Goal: Check status: Check status

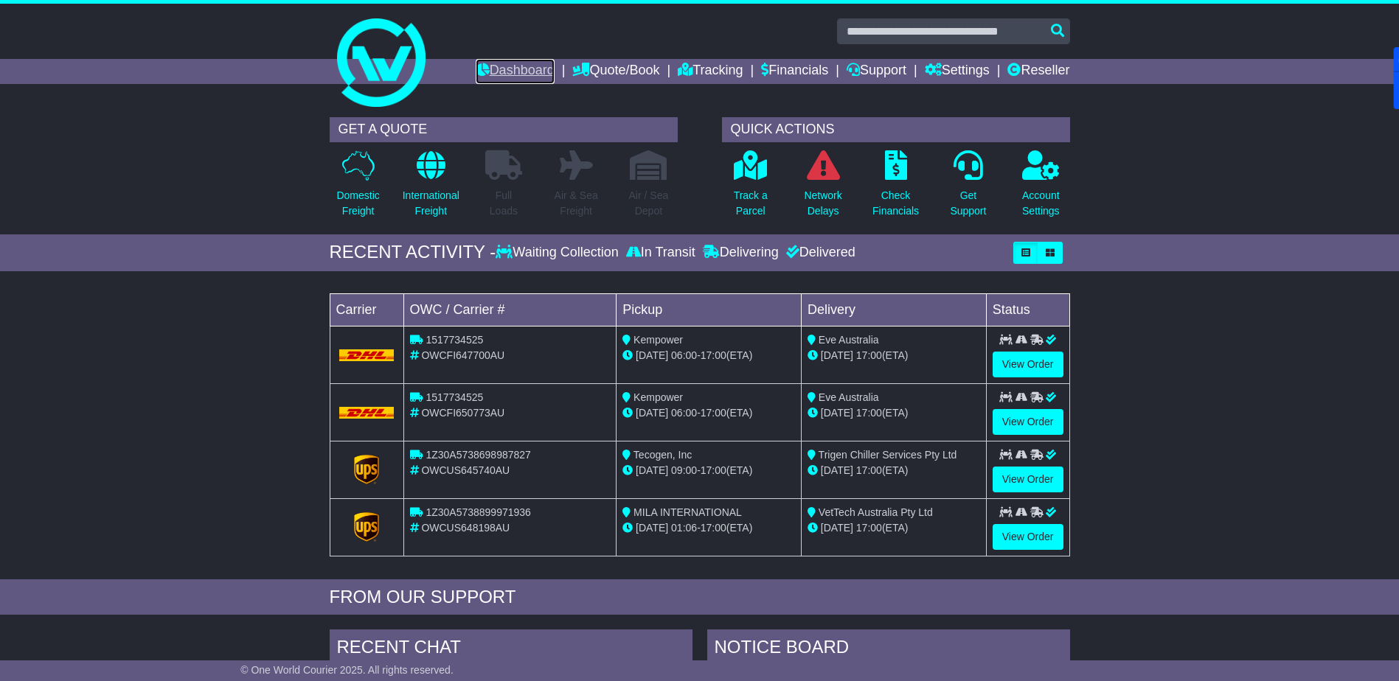
click at [510, 68] on link "Dashboard" at bounding box center [515, 71] width 79 height 25
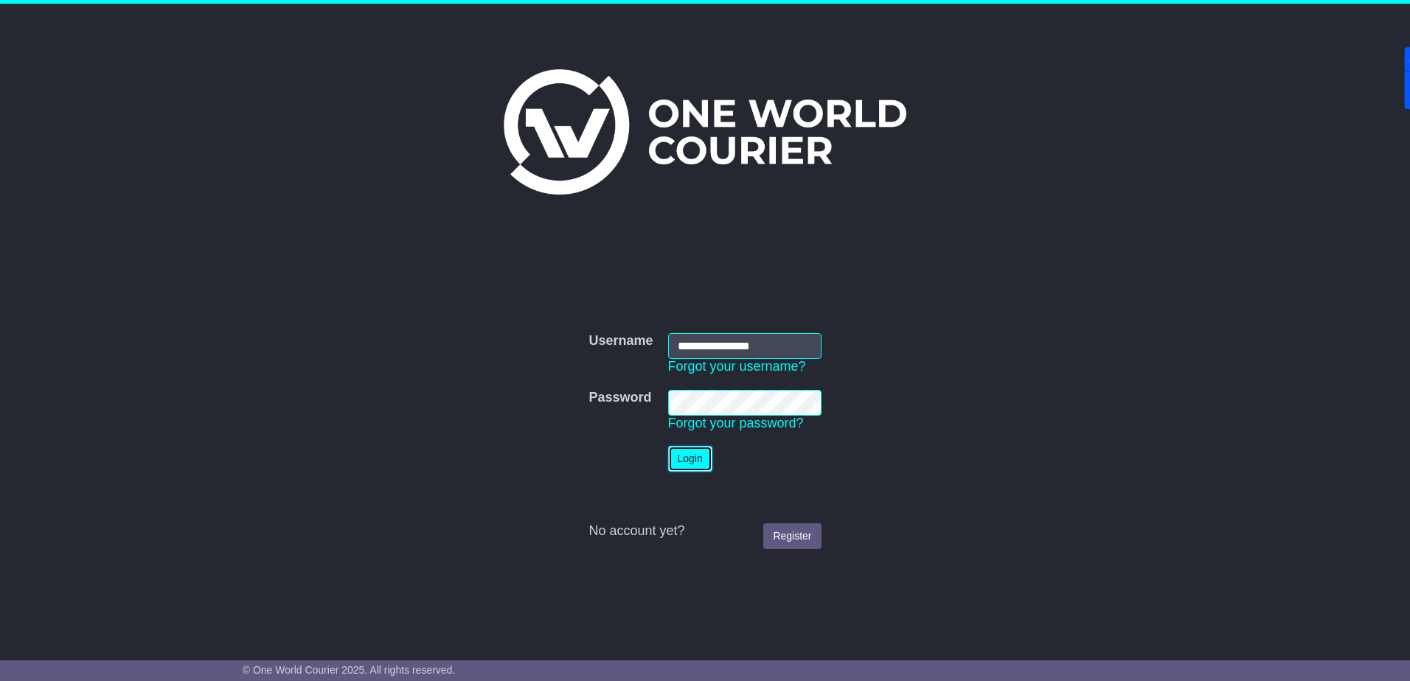
click at [688, 465] on button "Login" at bounding box center [690, 459] width 44 height 26
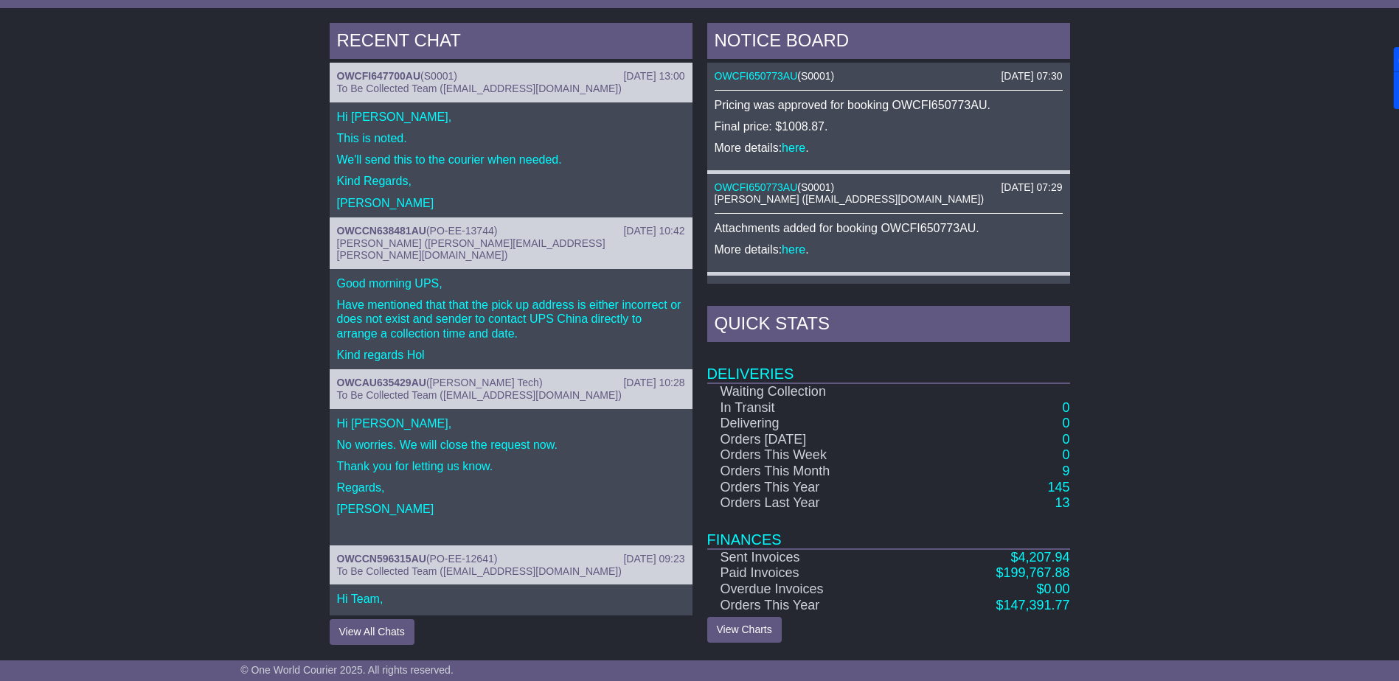
scroll to position [608, 0]
click at [1041, 557] on span "4,207.94" at bounding box center [1044, 556] width 52 height 15
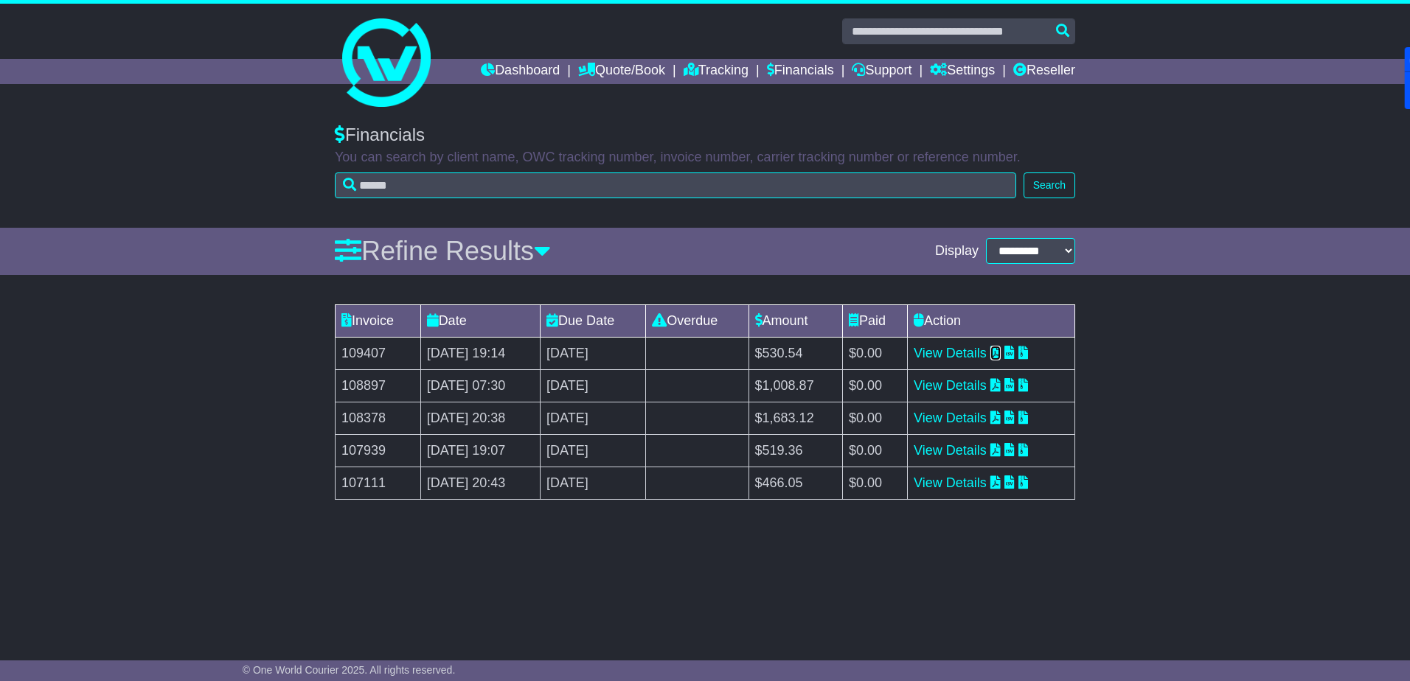
click at [1001, 356] on icon at bounding box center [995, 352] width 10 height 13
click at [500, 68] on link "Dashboard" at bounding box center [520, 71] width 79 height 25
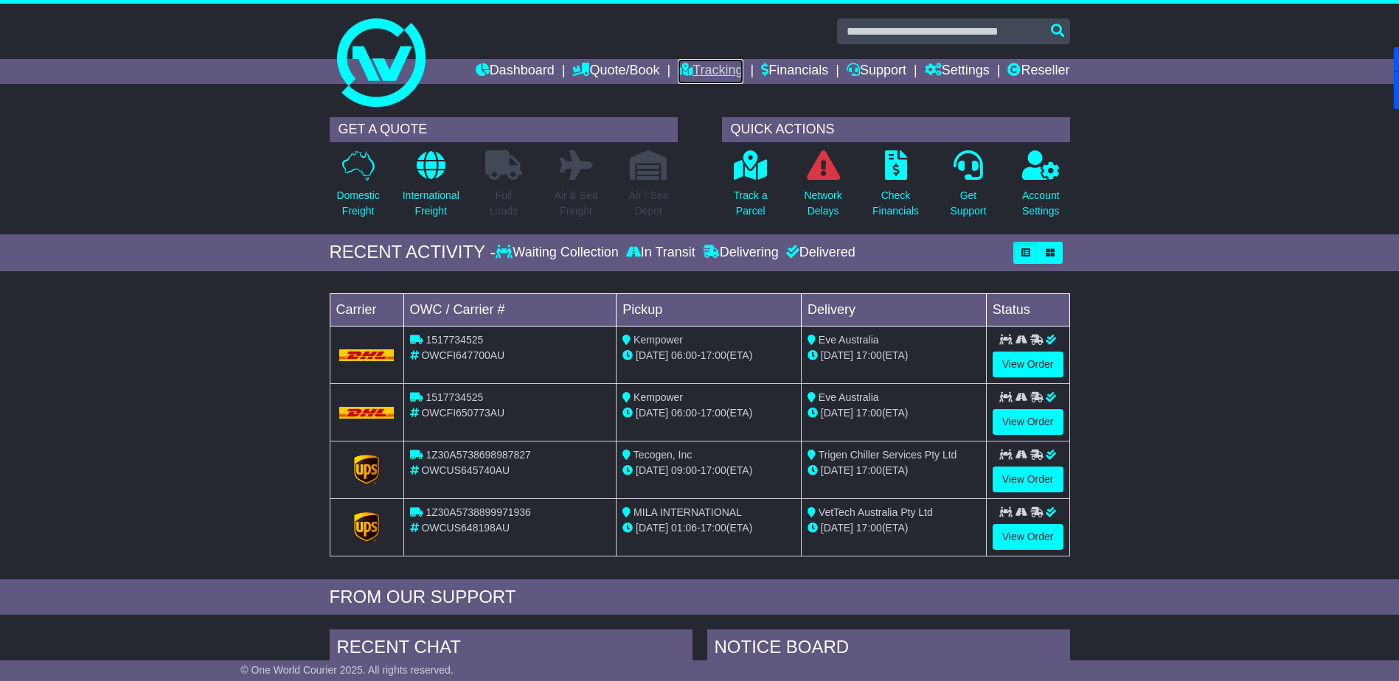
click at [728, 70] on link "Tracking" at bounding box center [710, 71] width 65 height 25
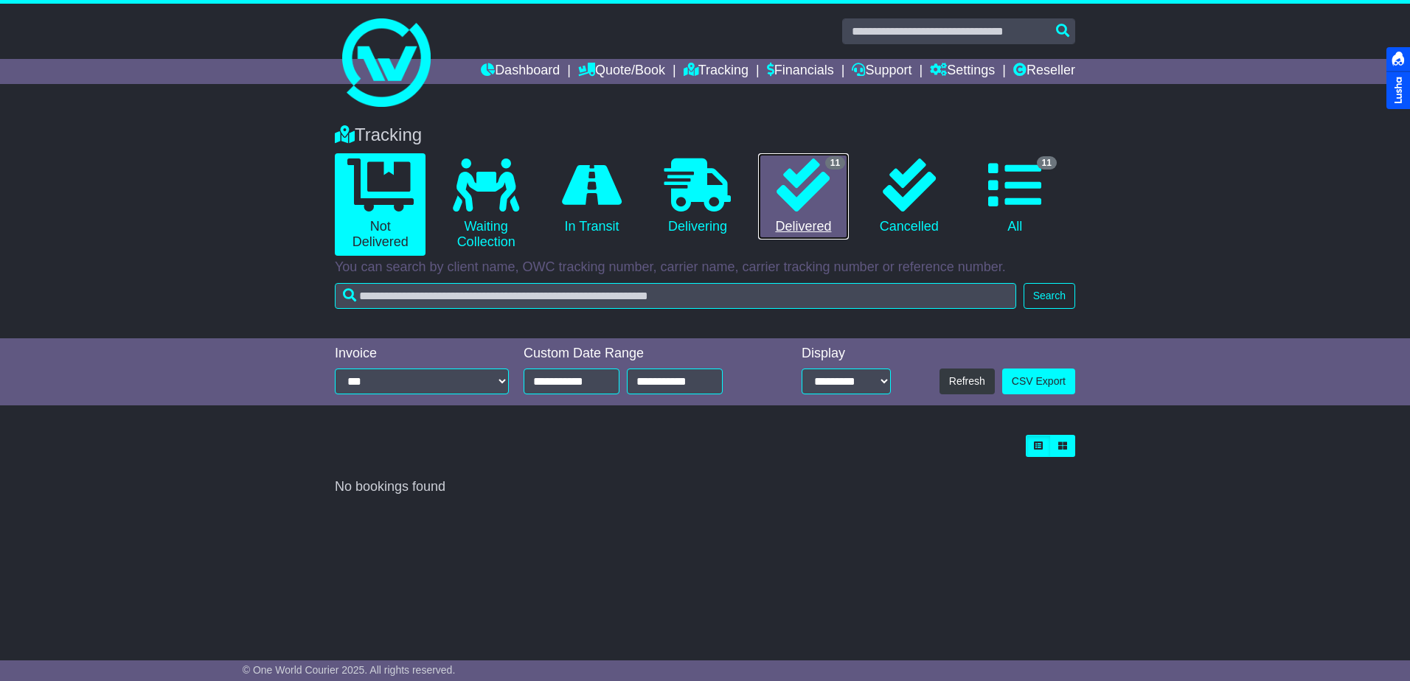
click at [796, 183] on icon at bounding box center [803, 185] width 53 height 53
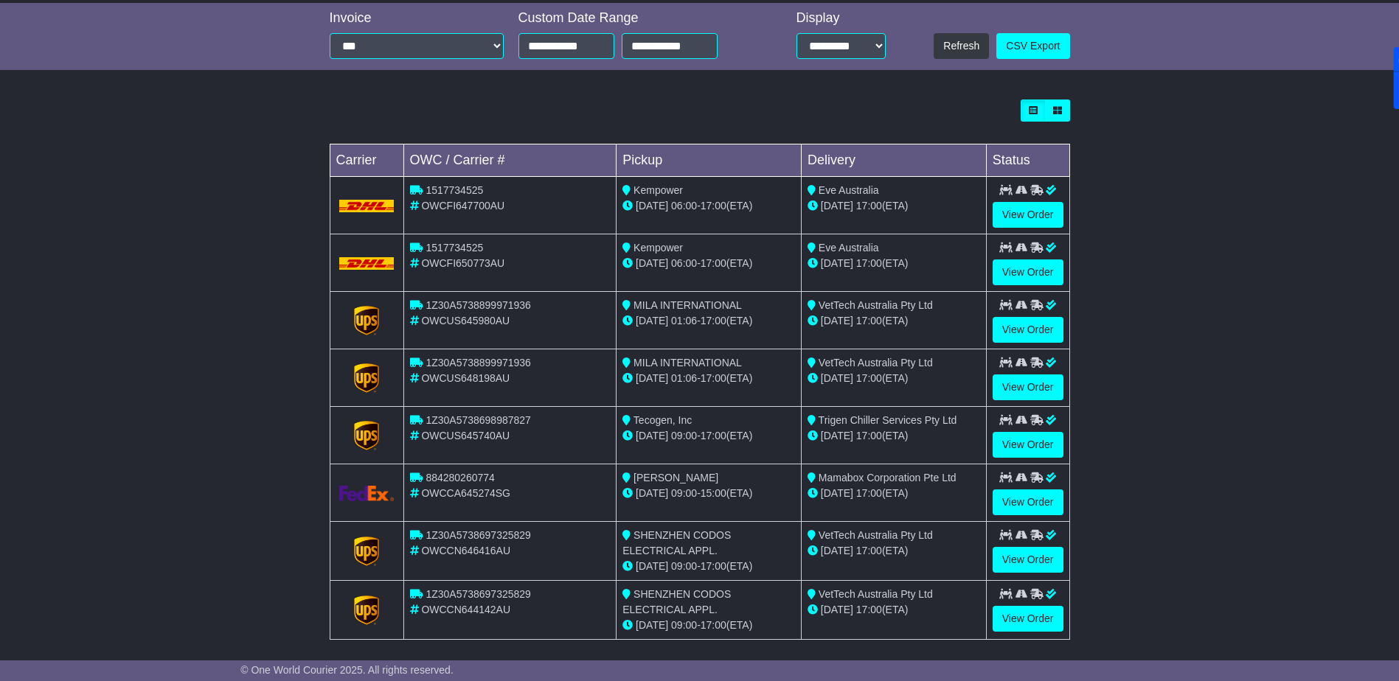
scroll to position [369, 0]
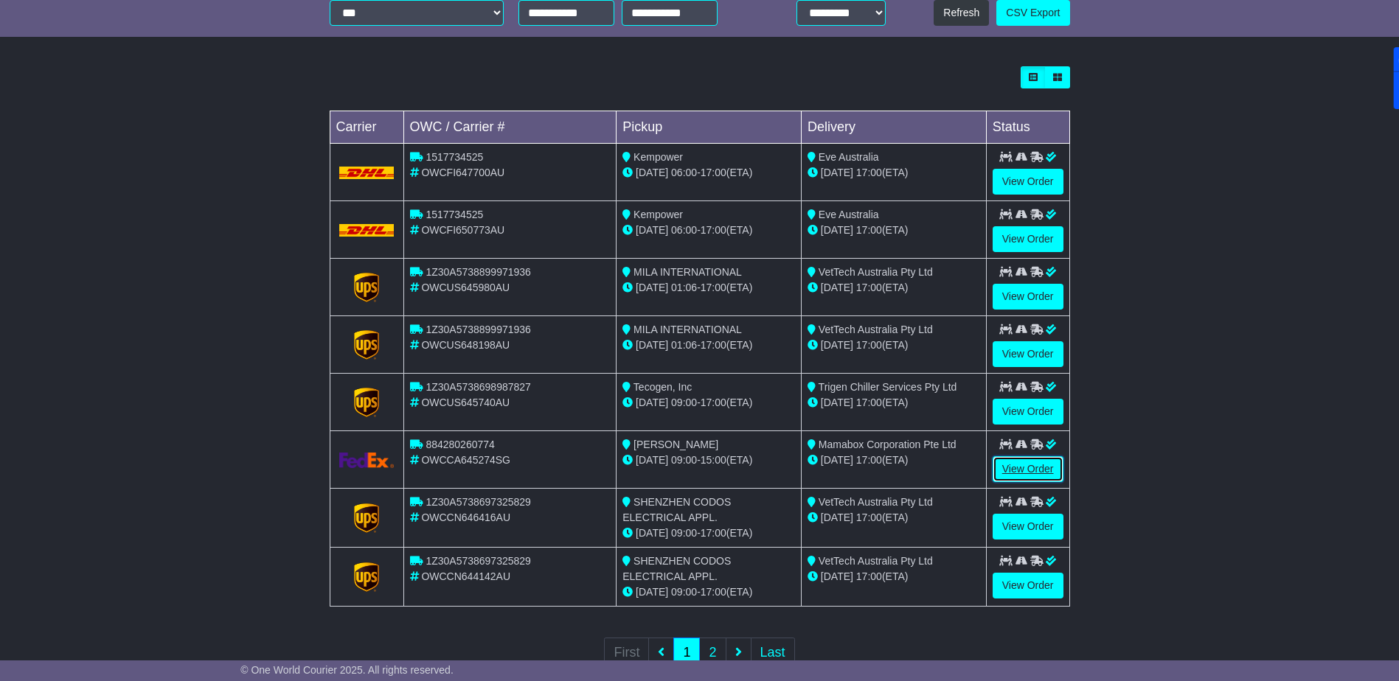
click at [1041, 475] on link "View Order" at bounding box center [1028, 470] width 71 height 26
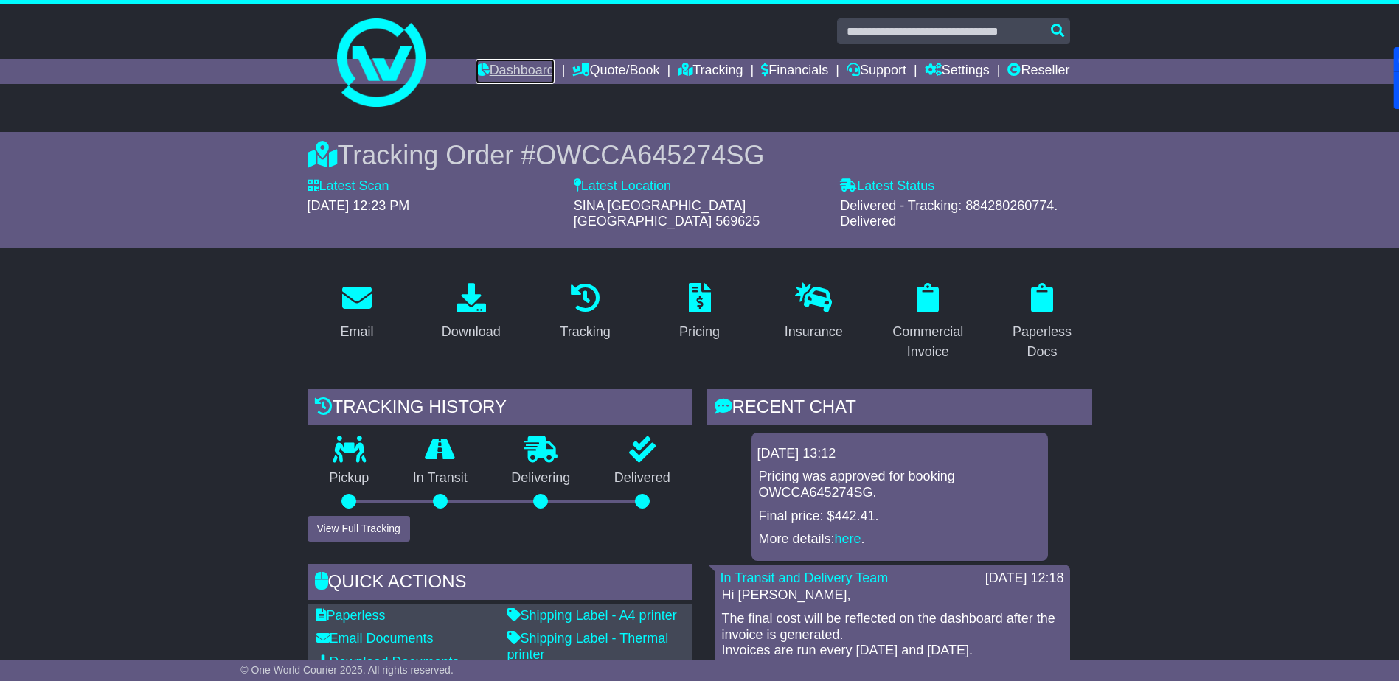
click at [500, 67] on link "Dashboard" at bounding box center [515, 71] width 79 height 25
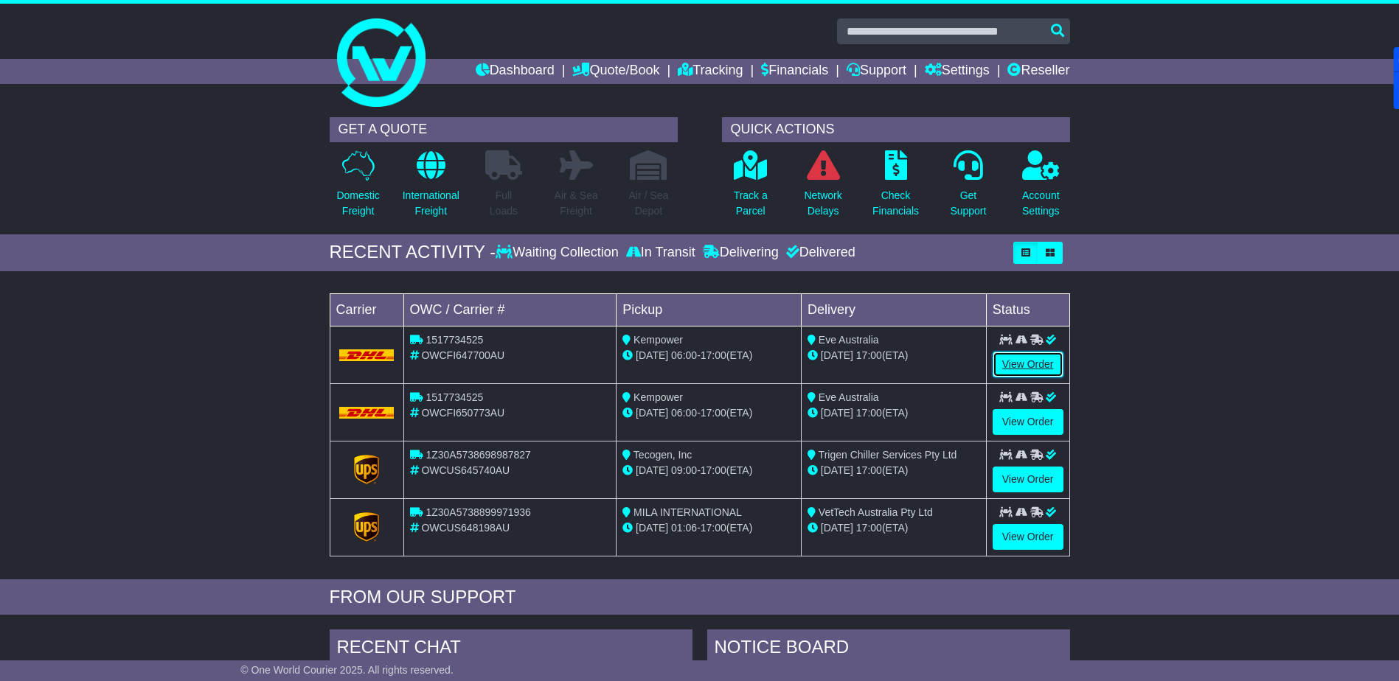
click at [1021, 356] on link "View Order" at bounding box center [1028, 365] width 71 height 26
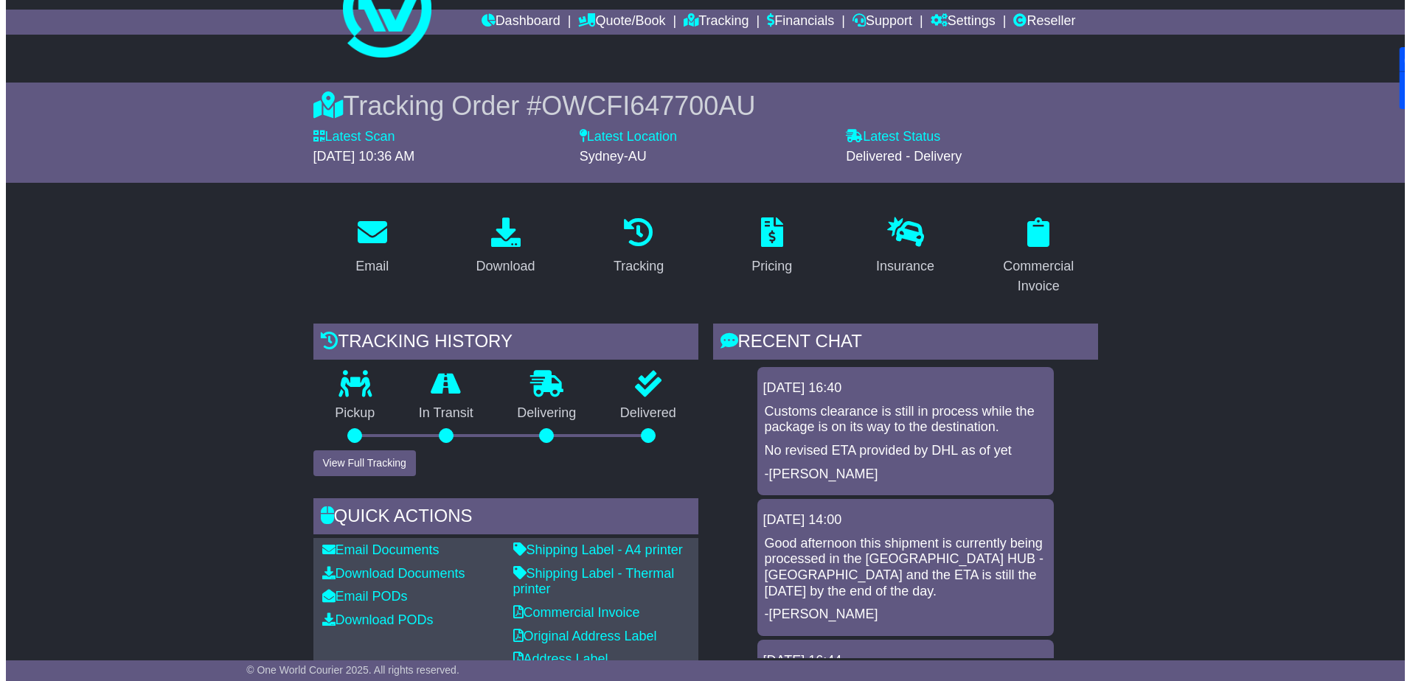
scroll to position [46, 0]
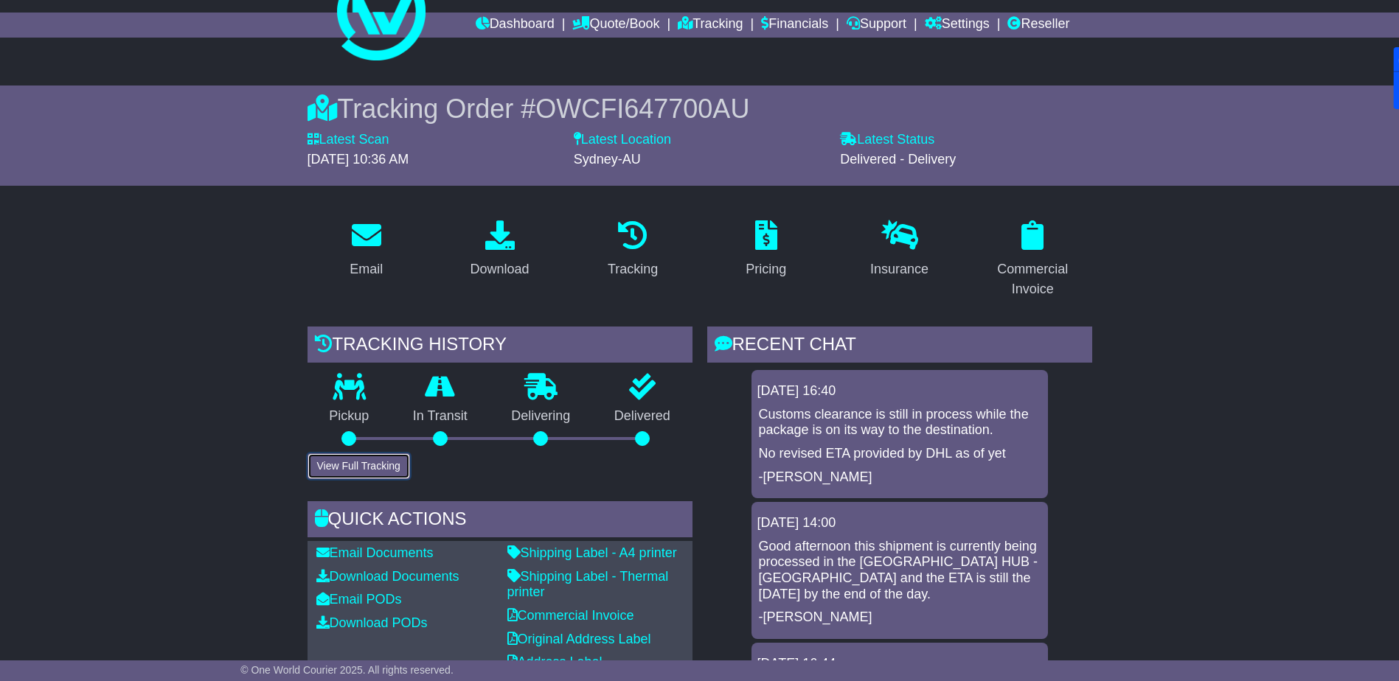
click at [385, 465] on button "View Full Tracking" at bounding box center [359, 467] width 103 height 26
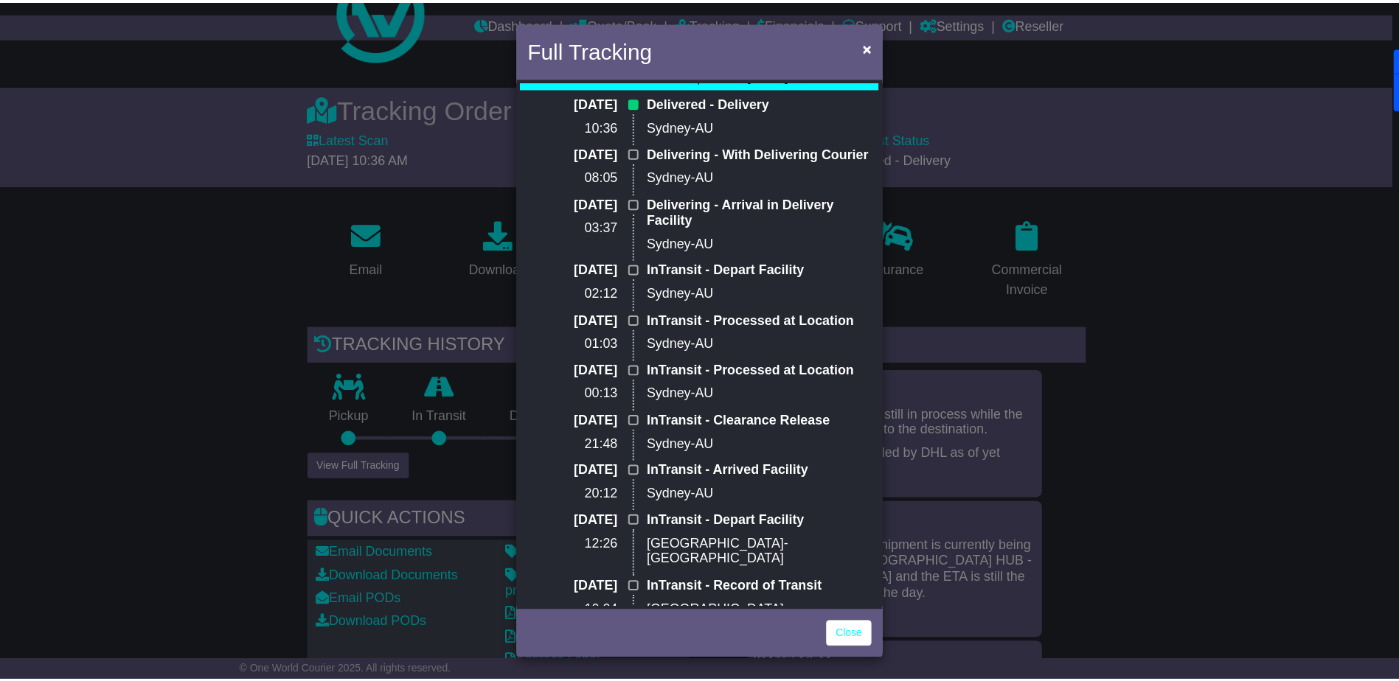
scroll to position [0, 0]
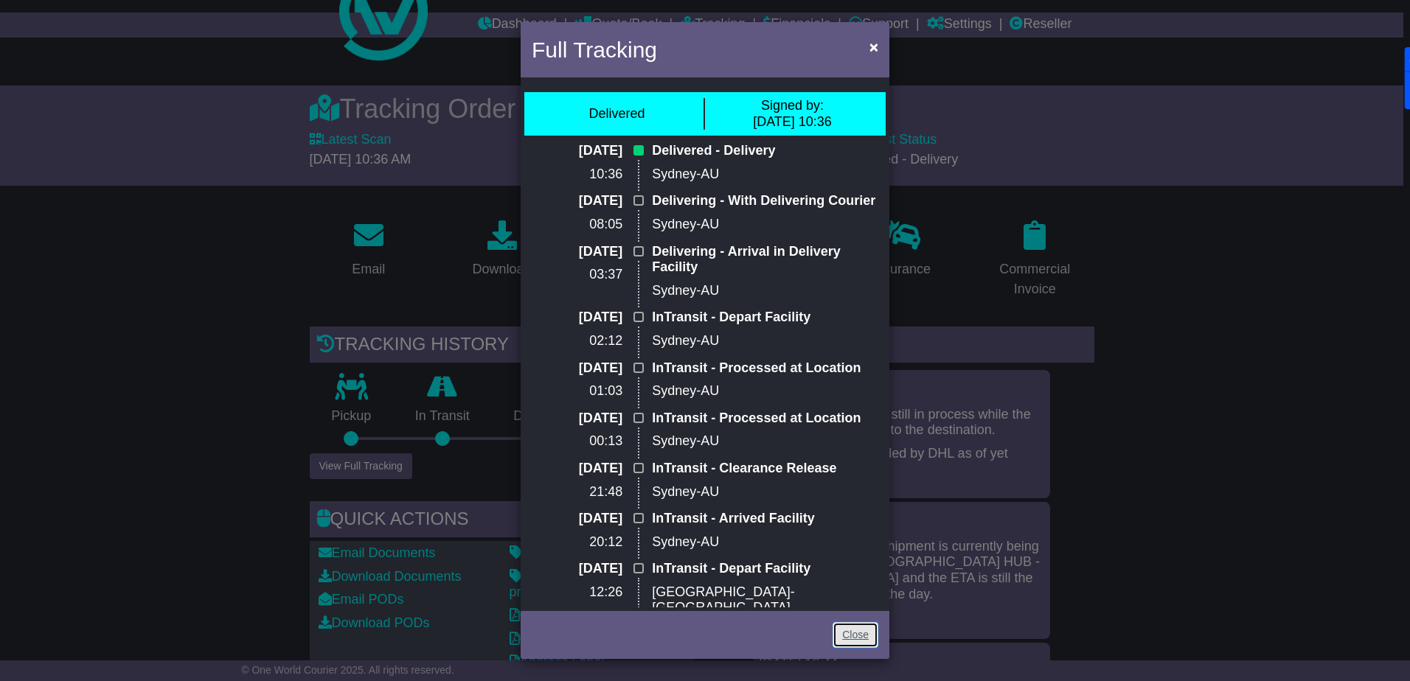
click at [844, 635] on link "Close" at bounding box center [856, 635] width 46 height 26
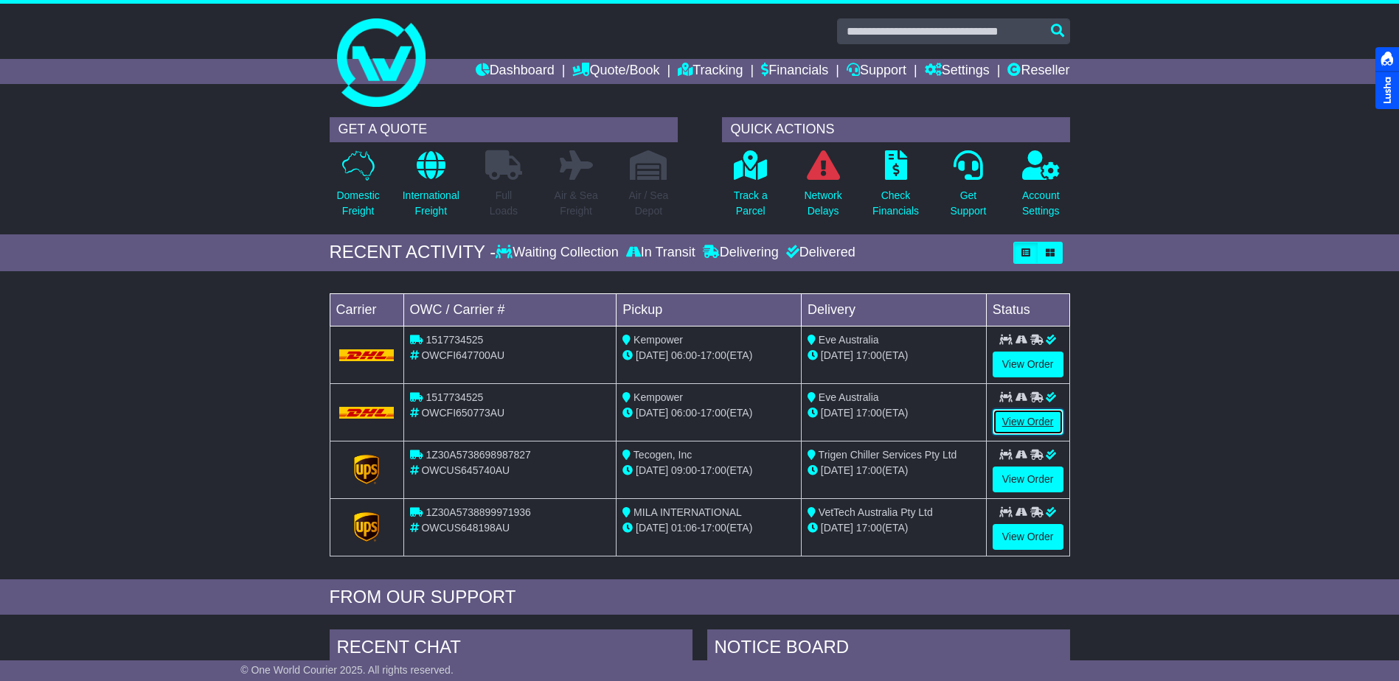
click at [1018, 423] on link "View Order" at bounding box center [1028, 422] width 71 height 26
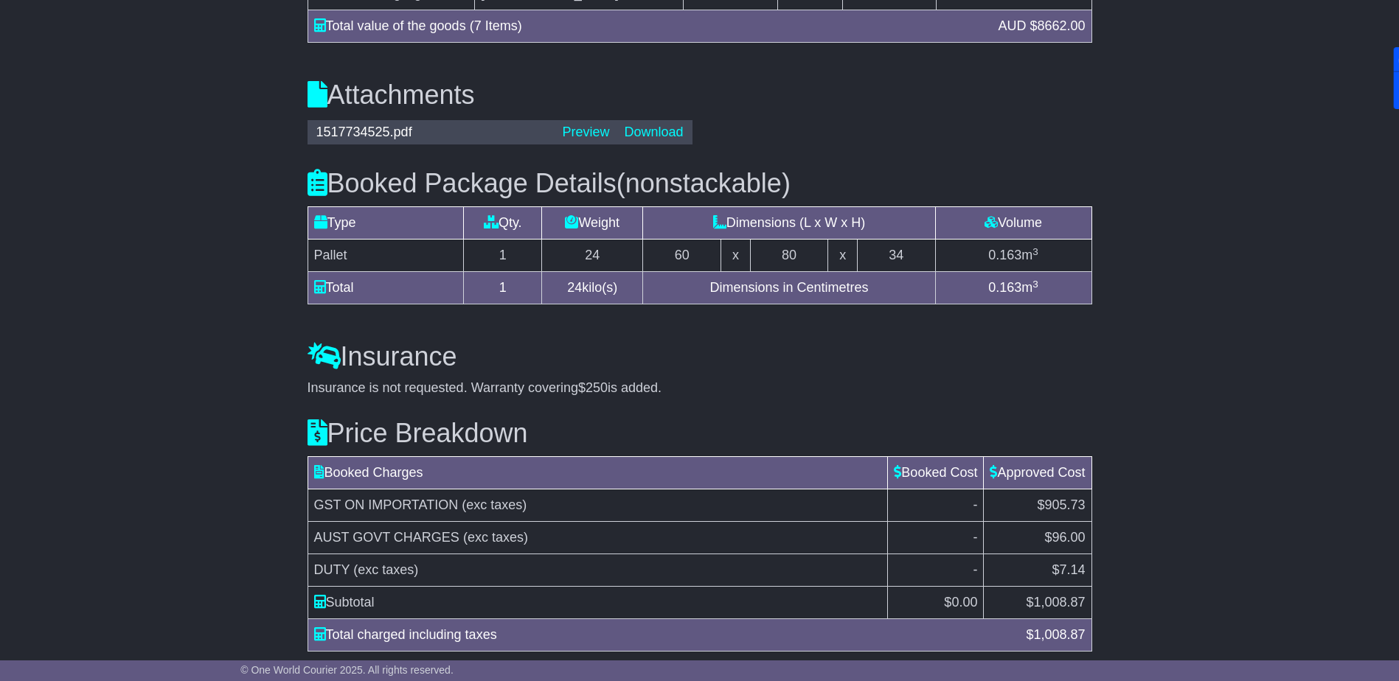
scroll to position [1421, 0]
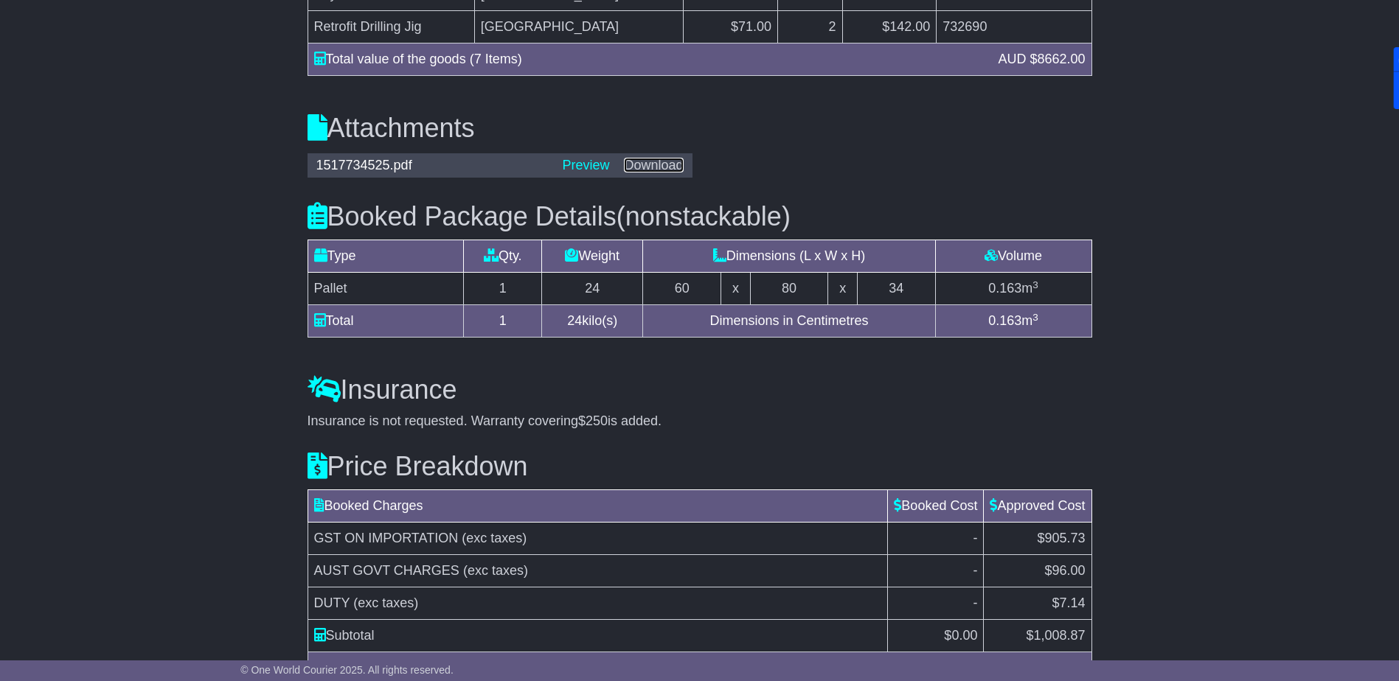
click at [648, 158] on link "Download" at bounding box center [653, 165] width 59 height 15
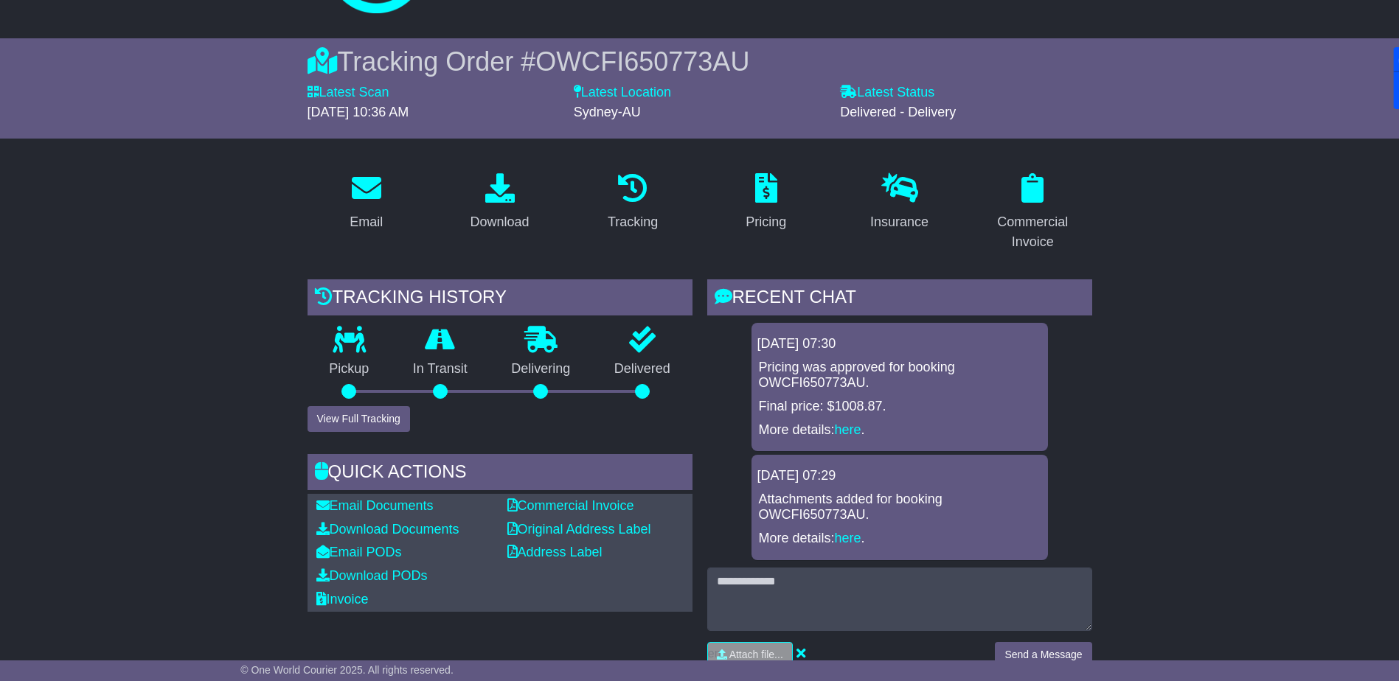
scroll to position [0, 0]
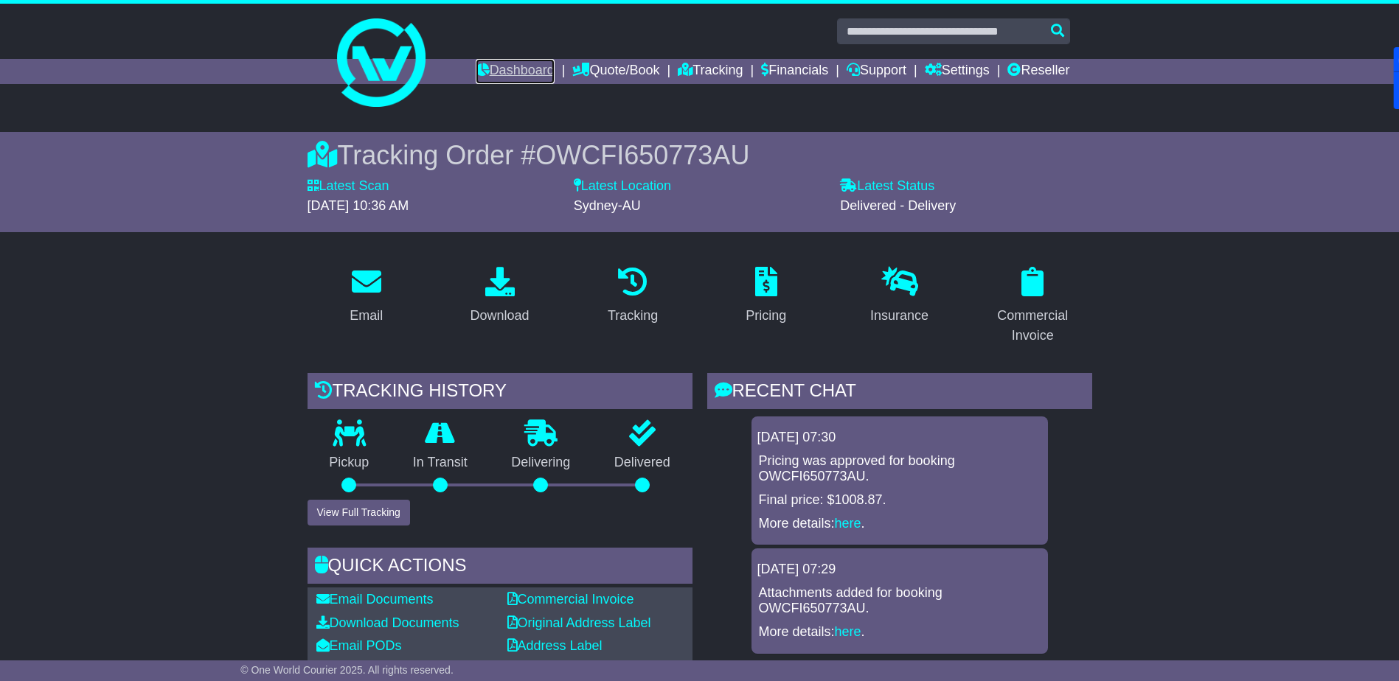
click at [491, 65] on link "Dashboard" at bounding box center [515, 71] width 79 height 25
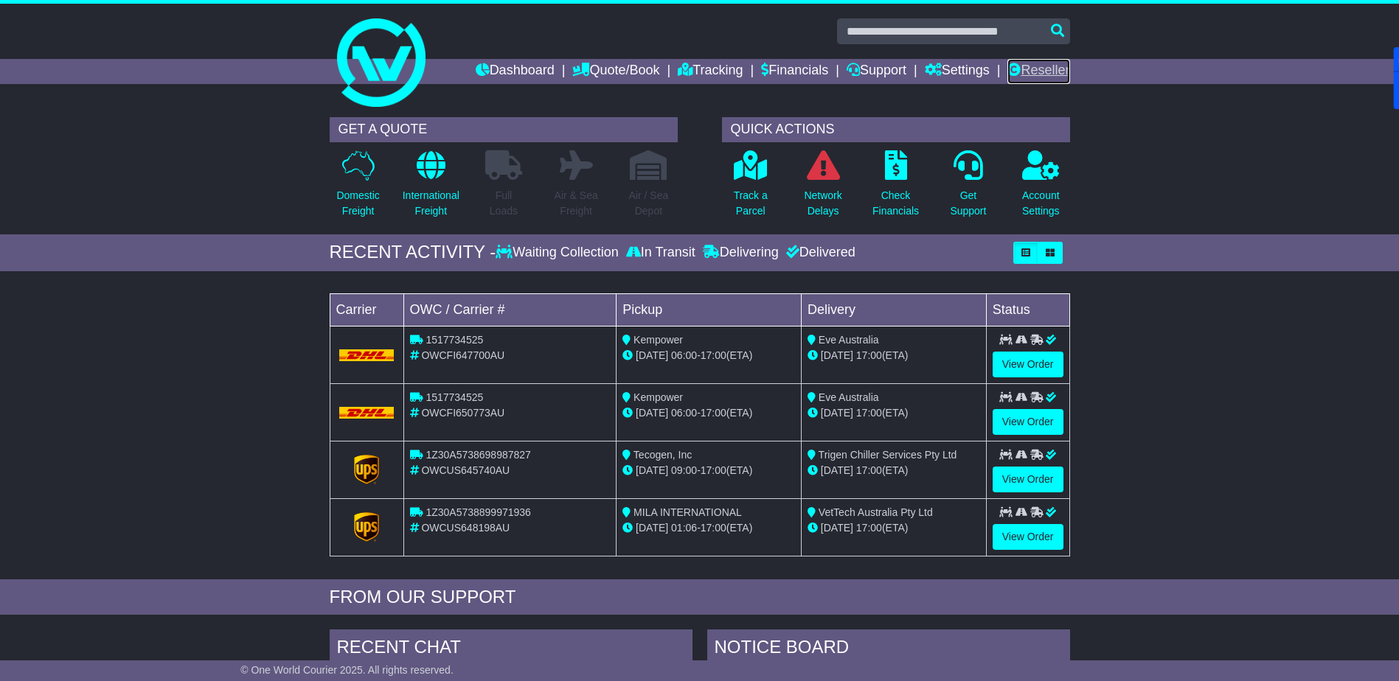
click at [1044, 65] on link "Reseller" at bounding box center [1038, 71] width 62 height 25
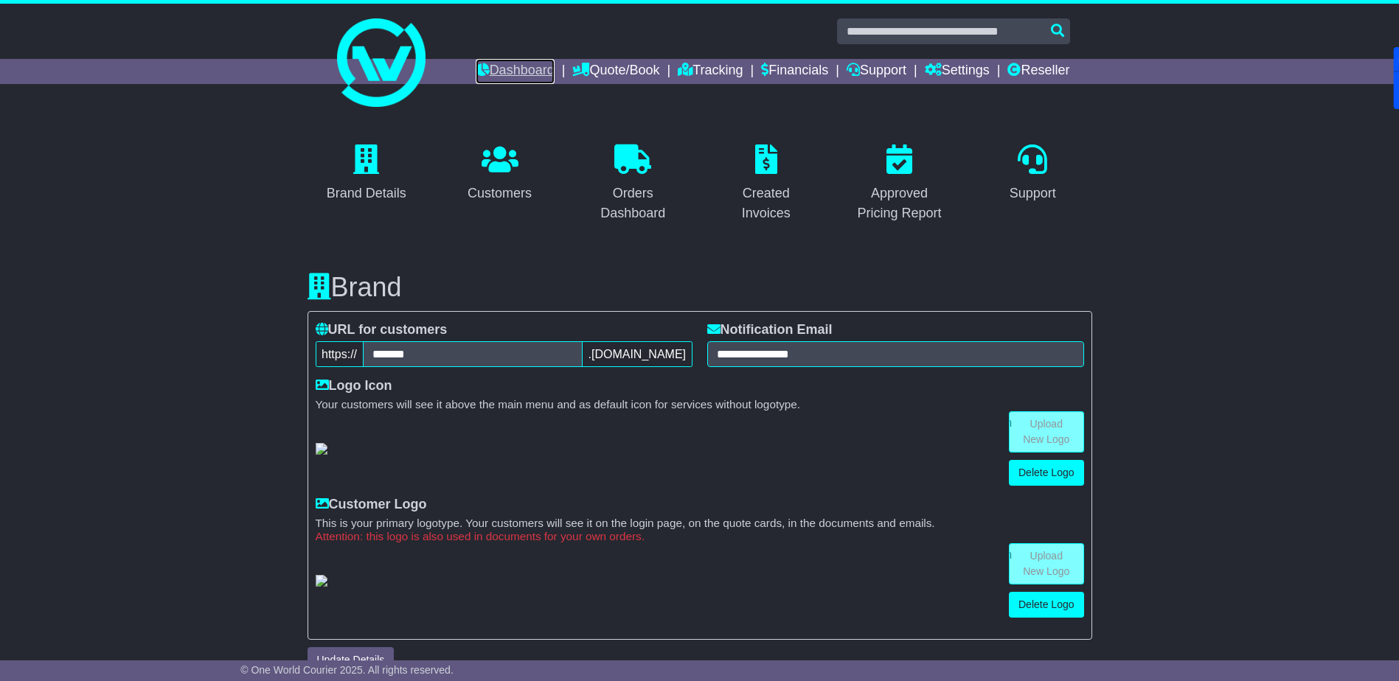
click at [515, 74] on link "Dashboard" at bounding box center [515, 71] width 79 height 25
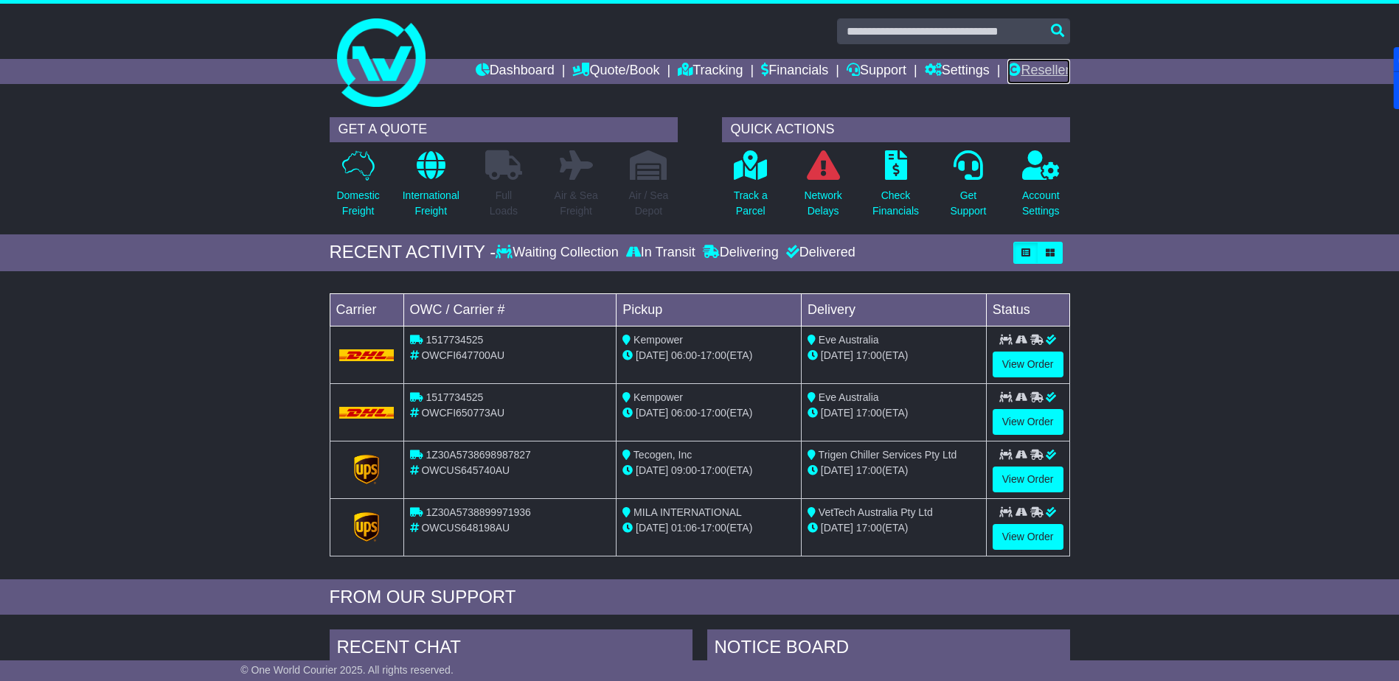
click at [1059, 67] on link "Reseller" at bounding box center [1038, 71] width 62 height 25
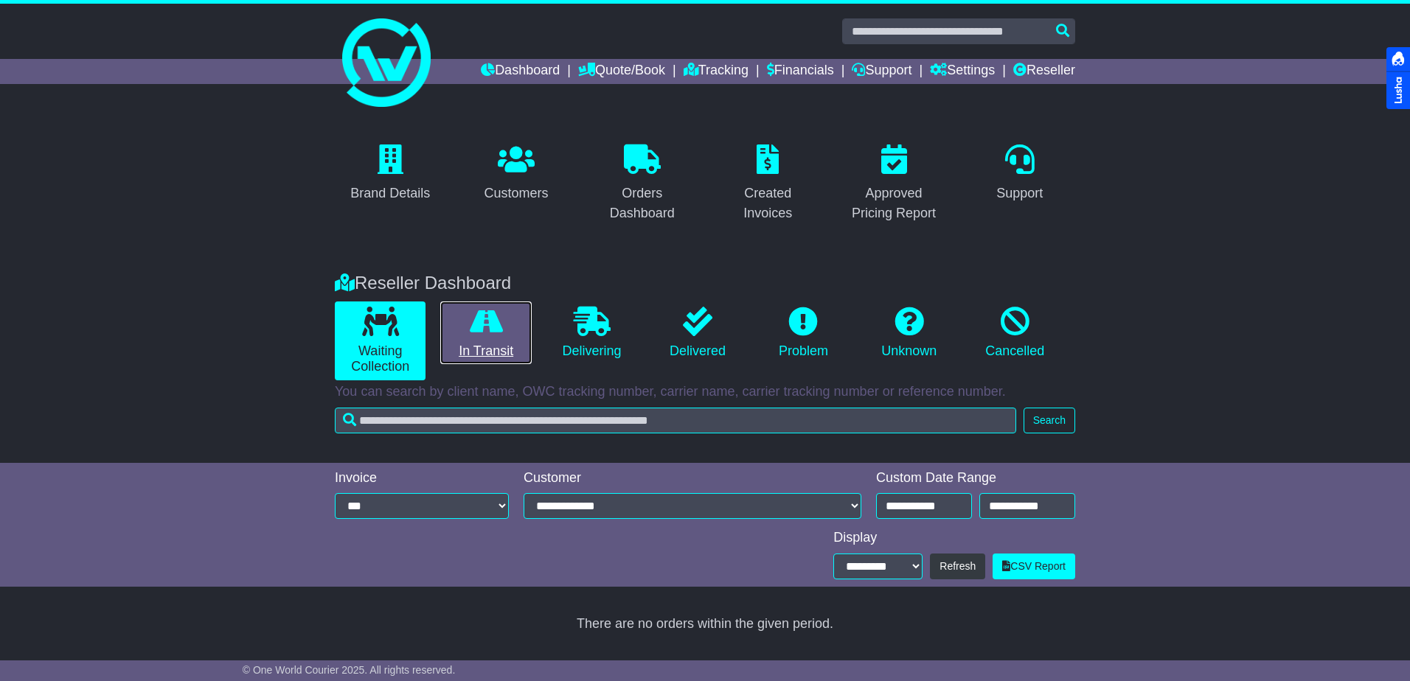
click at [493, 327] on icon at bounding box center [486, 321] width 33 height 29
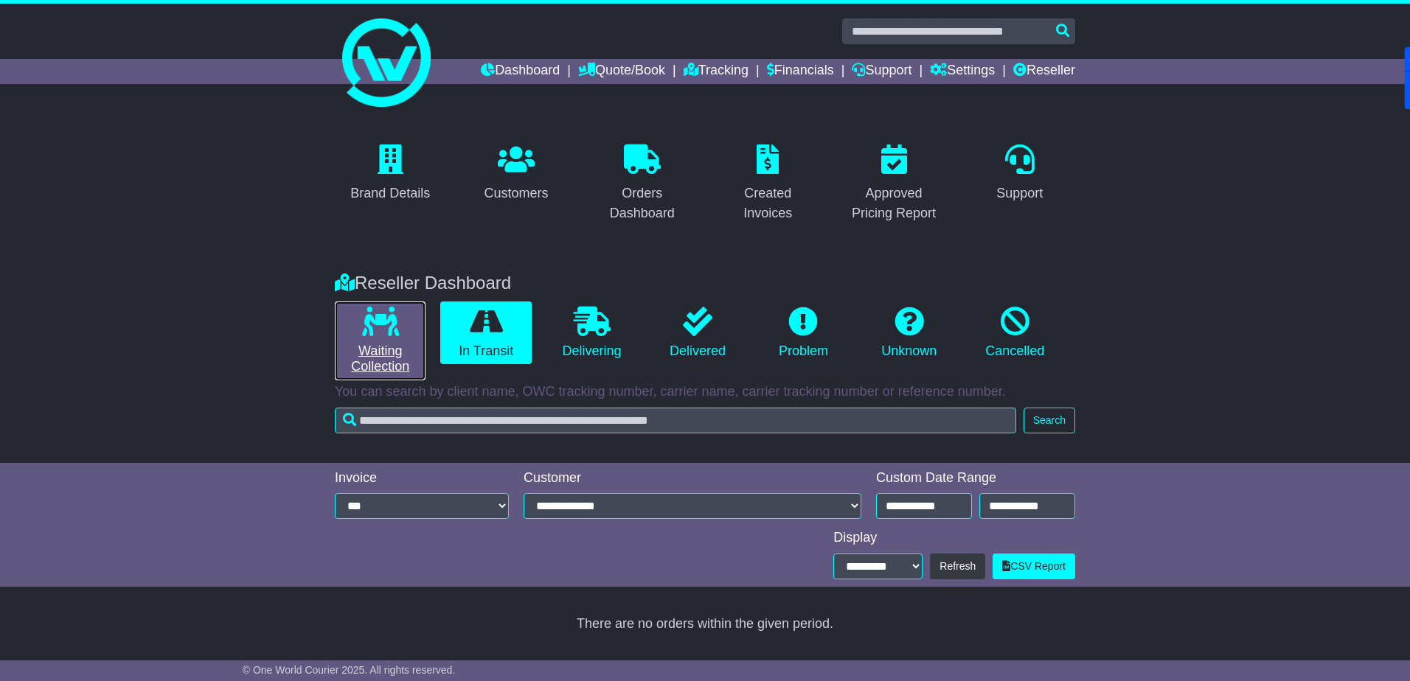
click at [400, 323] on link "Waiting Collection" at bounding box center [380, 341] width 91 height 79
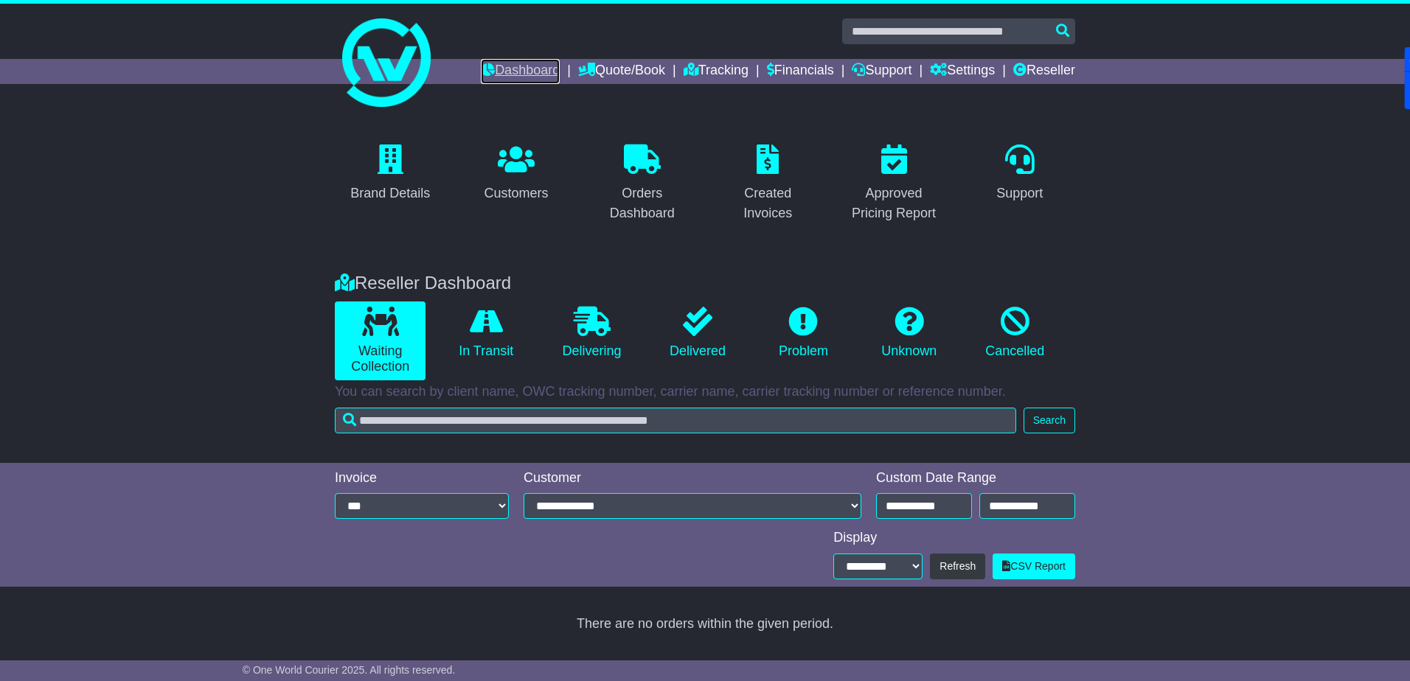
click at [501, 72] on link "Dashboard" at bounding box center [520, 71] width 79 height 25
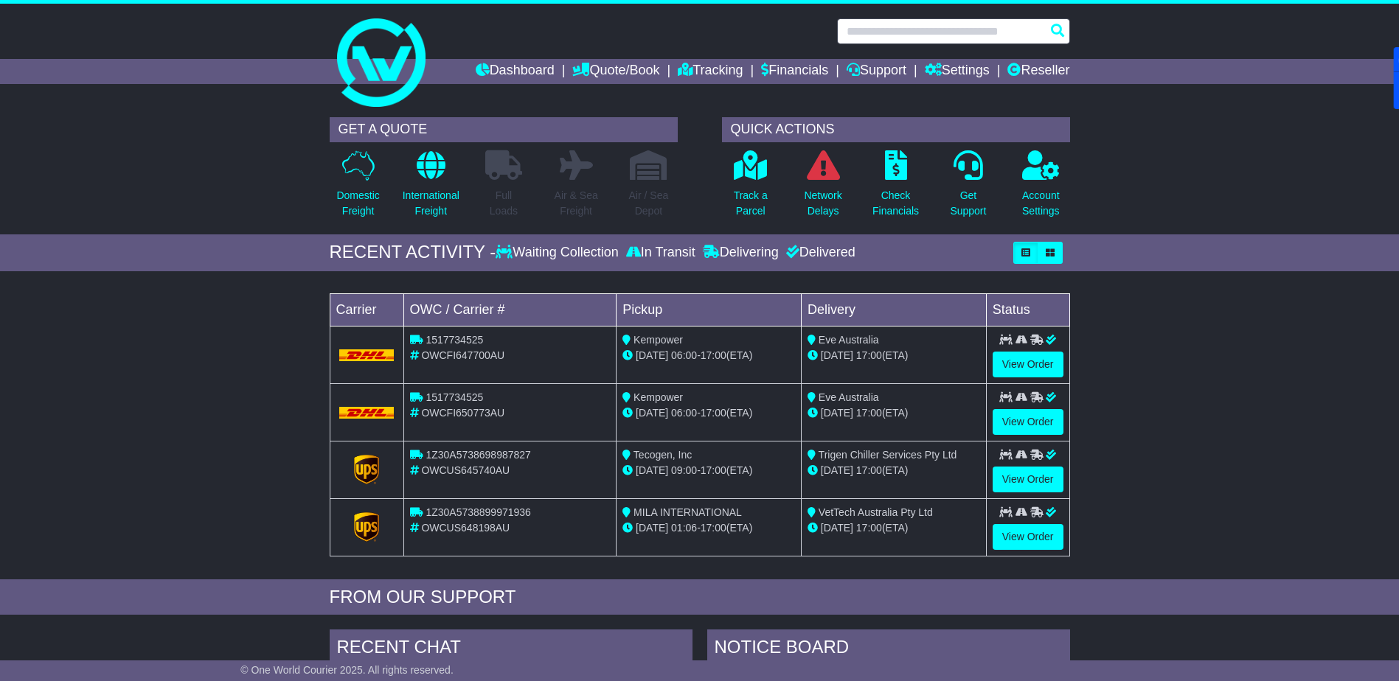
click at [954, 22] on input "text" at bounding box center [953, 31] width 233 height 26
paste input "**********"
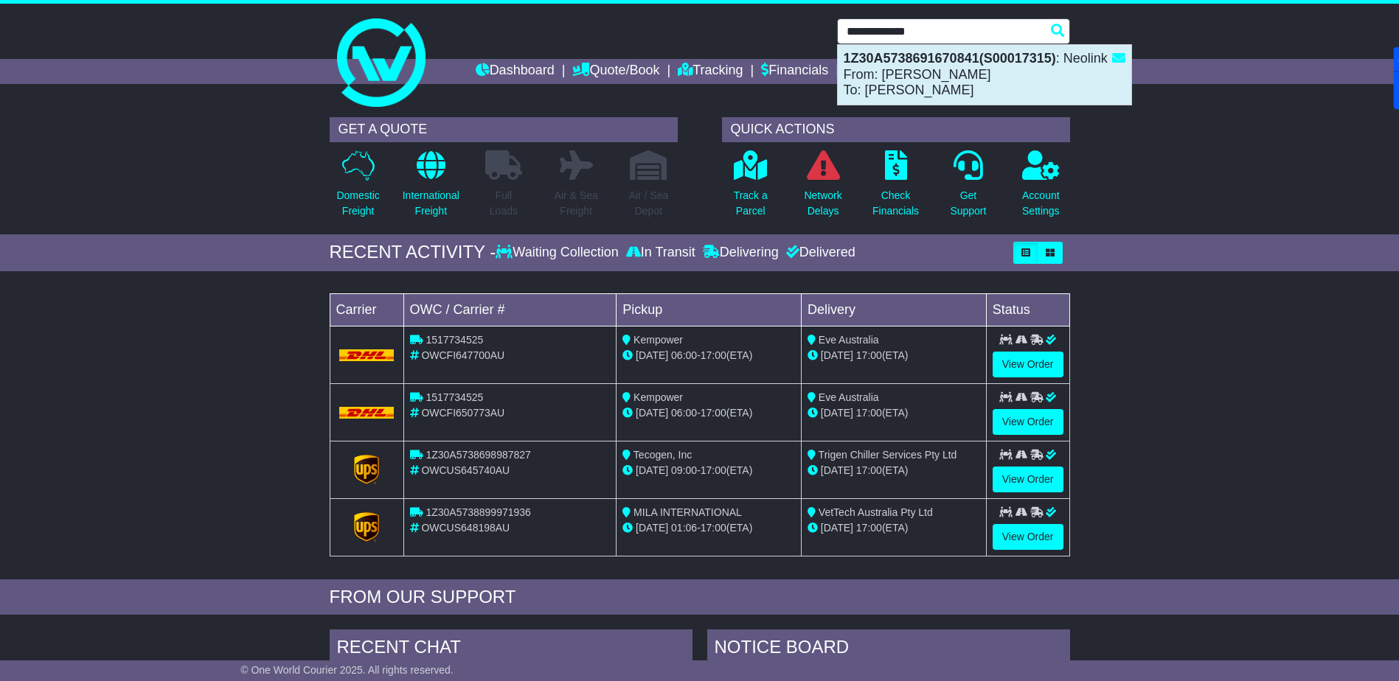
click at [1019, 61] on strong "1Z30A5738691670841(S00017315)" at bounding box center [950, 58] width 212 height 15
type input "**********"
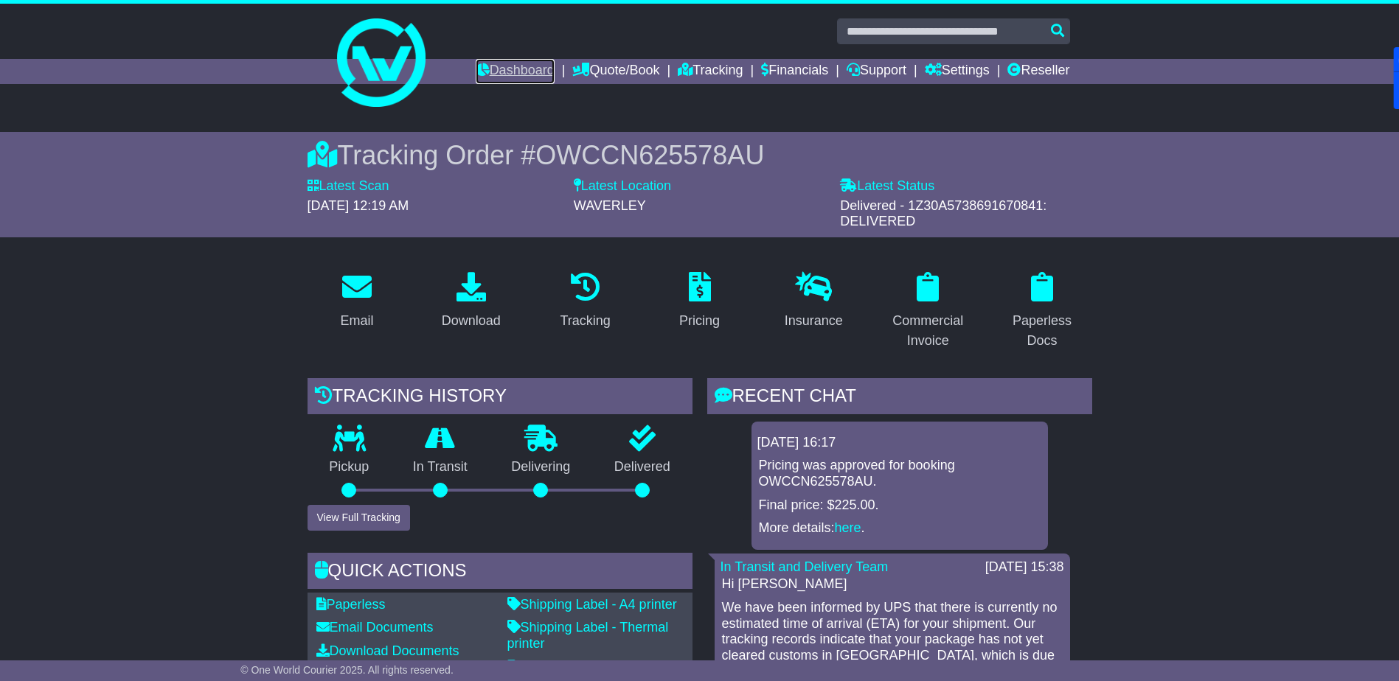
click at [488, 69] on link "Dashboard" at bounding box center [515, 71] width 79 height 25
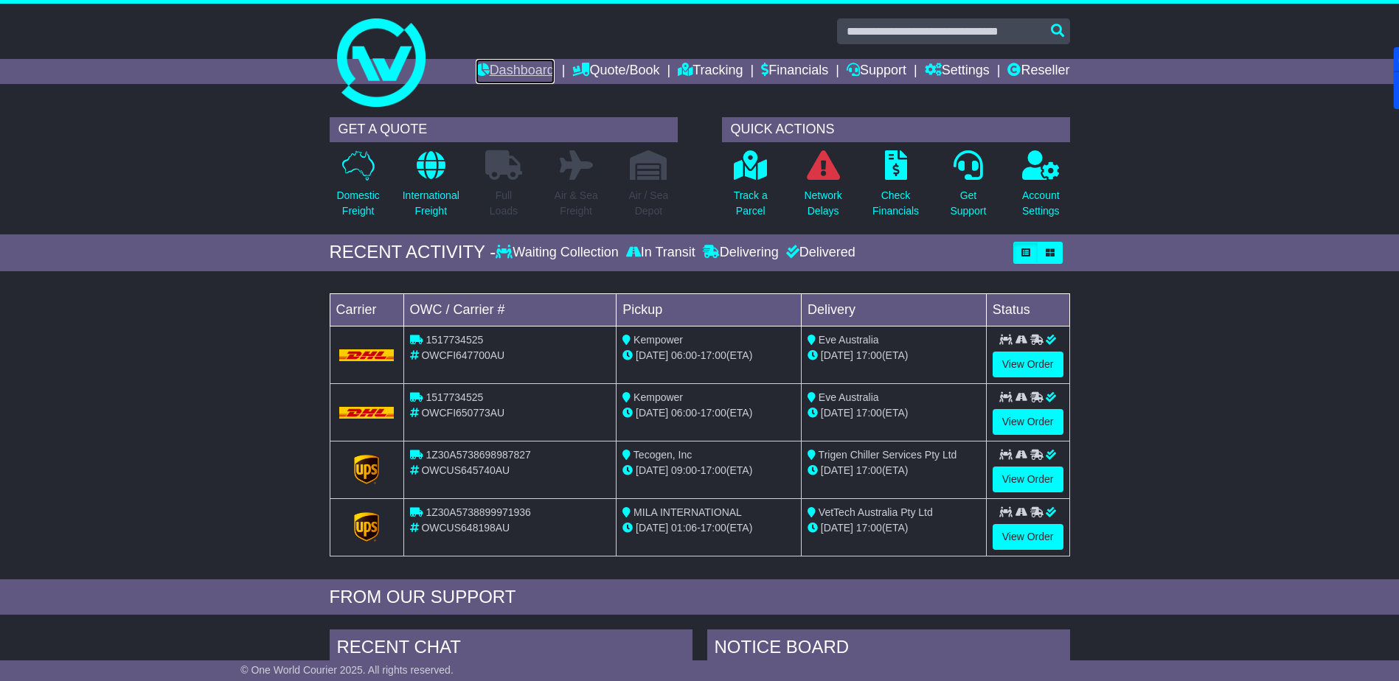
click at [501, 71] on link "Dashboard" at bounding box center [515, 71] width 79 height 25
